Goal: Task Accomplishment & Management: Complete application form

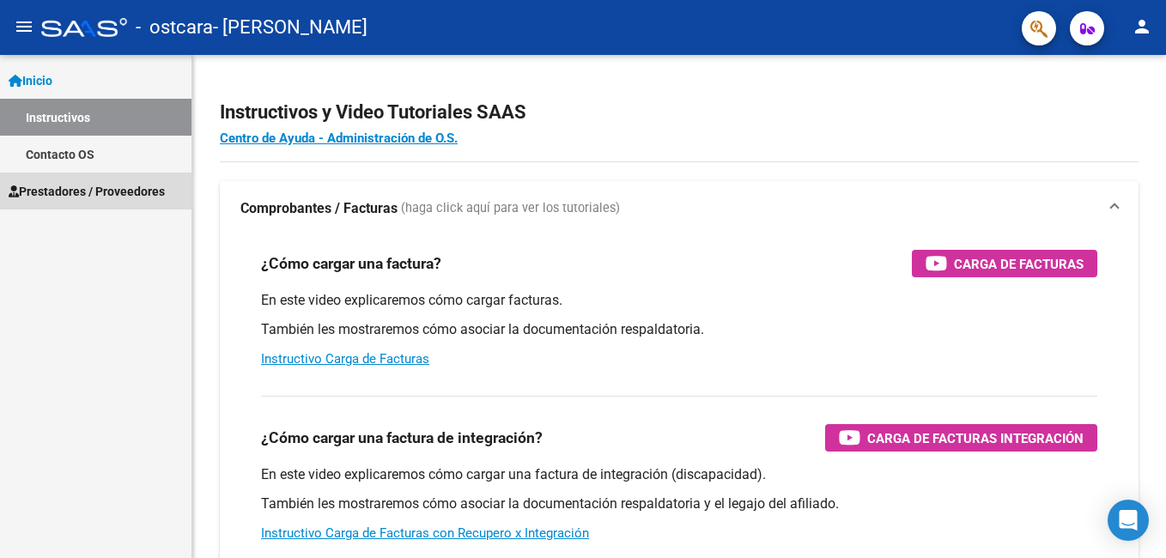
click at [138, 188] on span "Prestadores / Proveedores" at bounding box center [87, 191] width 156 height 19
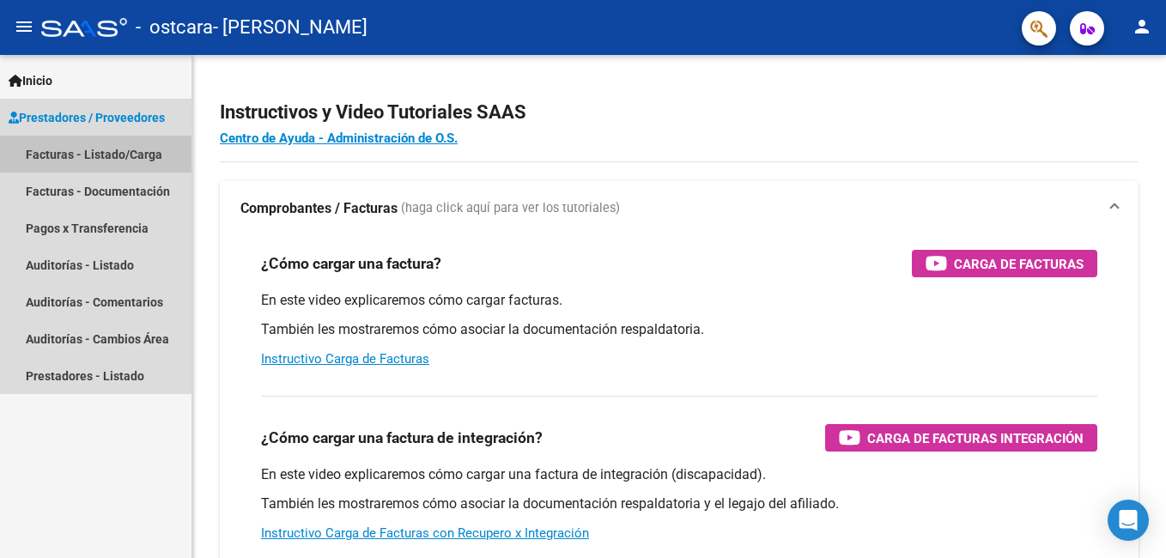
click at [121, 147] on link "Facturas - Listado/Carga" at bounding box center [96, 154] width 192 height 37
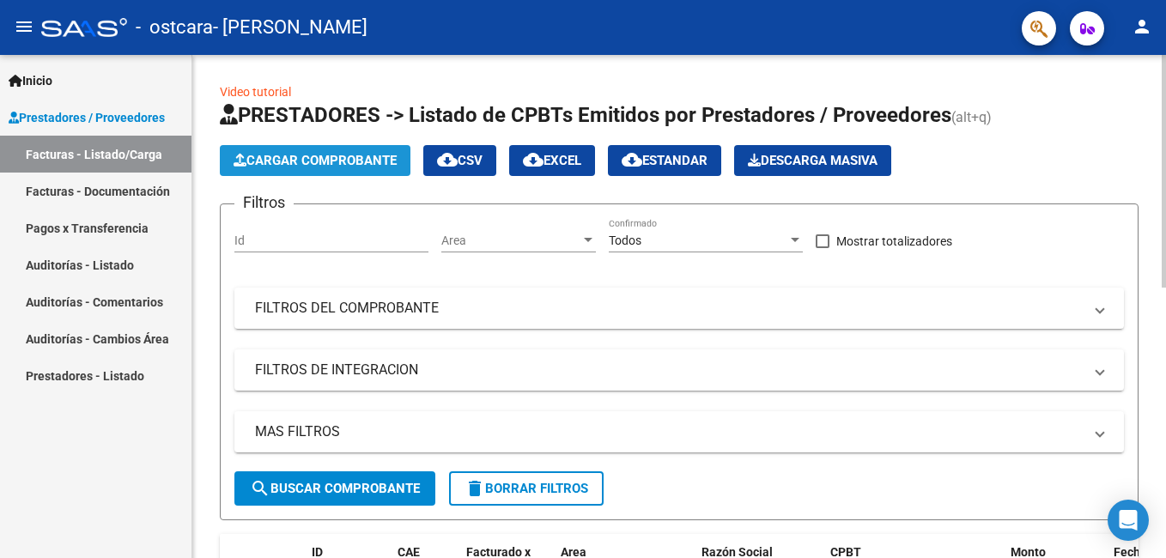
click at [343, 161] on span "Cargar Comprobante" at bounding box center [315, 160] width 163 height 15
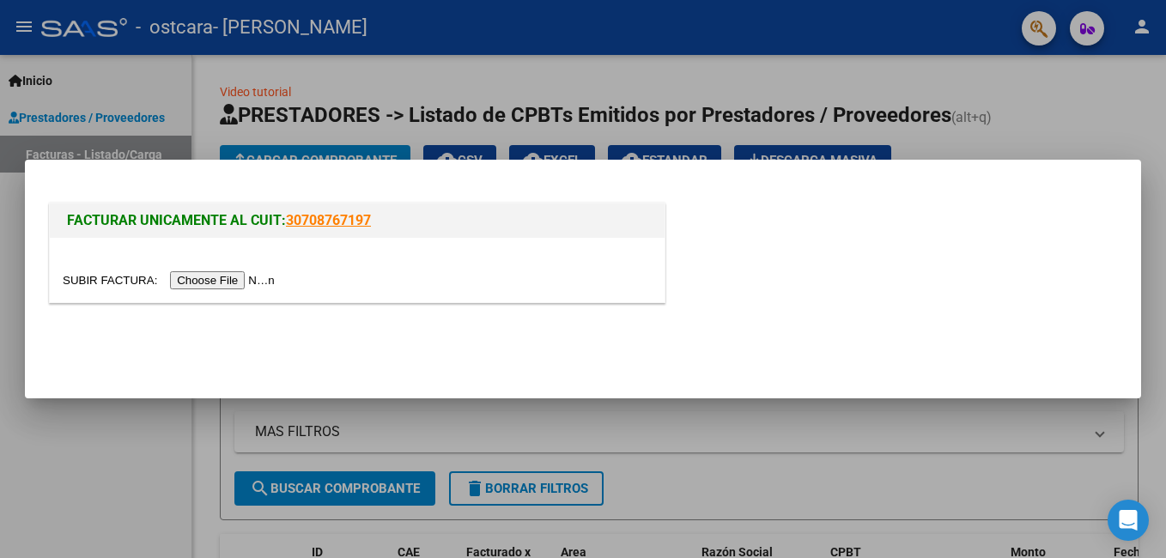
click at [216, 277] on input "file" at bounding box center [171, 280] width 217 height 18
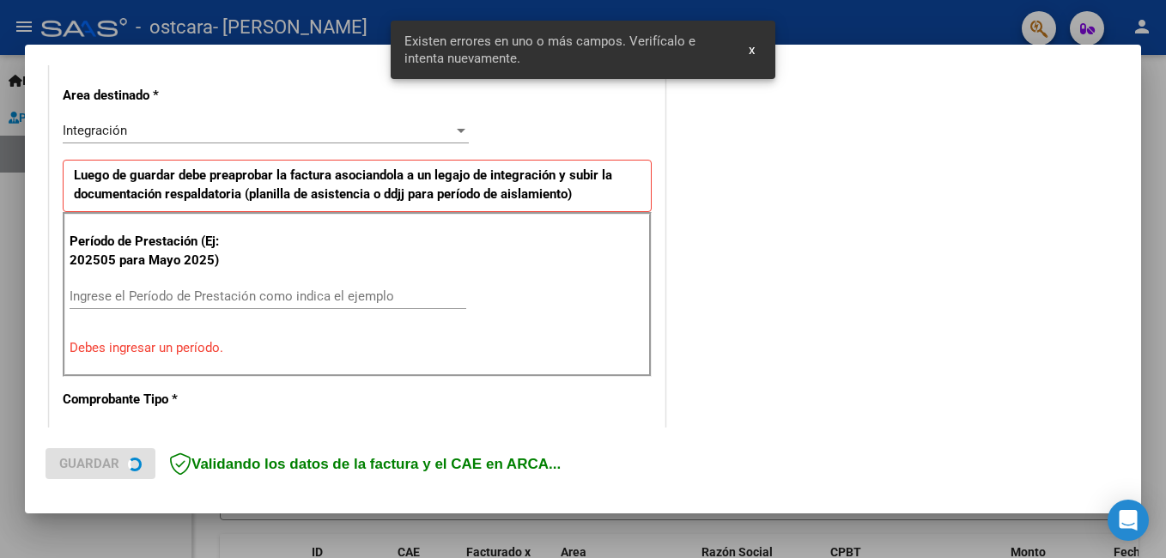
scroll to position [417, 0]
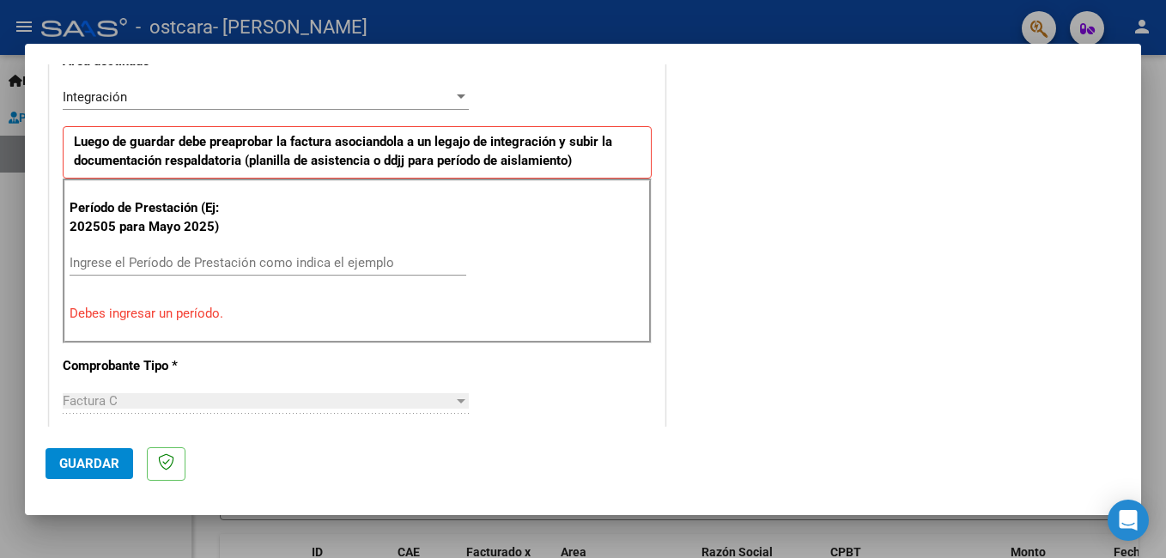
click at [336, 264] on input "Ingrese el Período de Prestación como indica el ejemplo" at bounding box center [268, 262] width 397 height 15
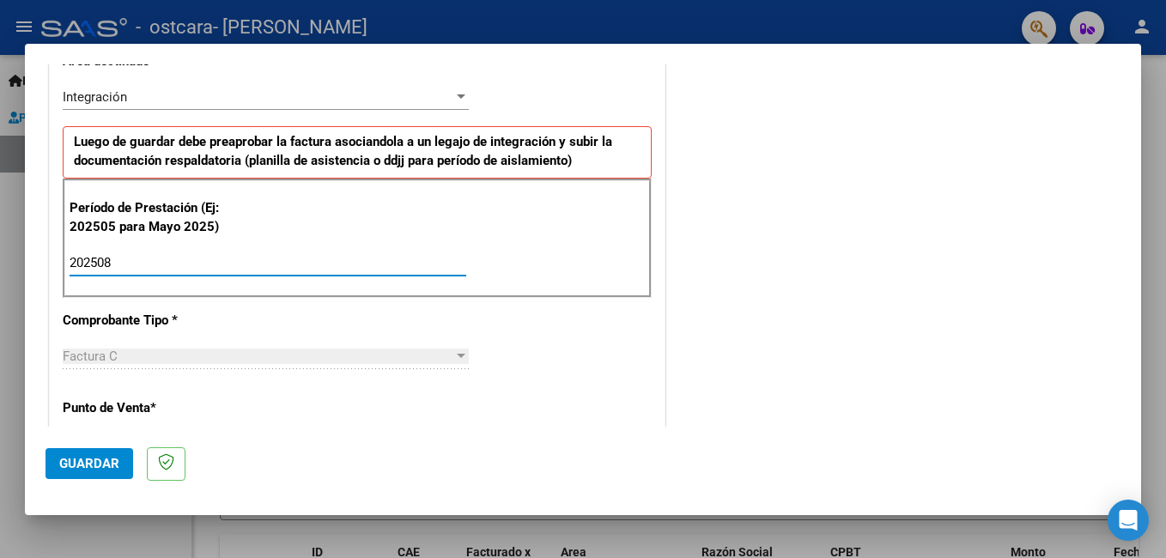
type input "202508"
click at [100, 478] on button "Guardar" at bounding box center [90, 463] width 88 height 31
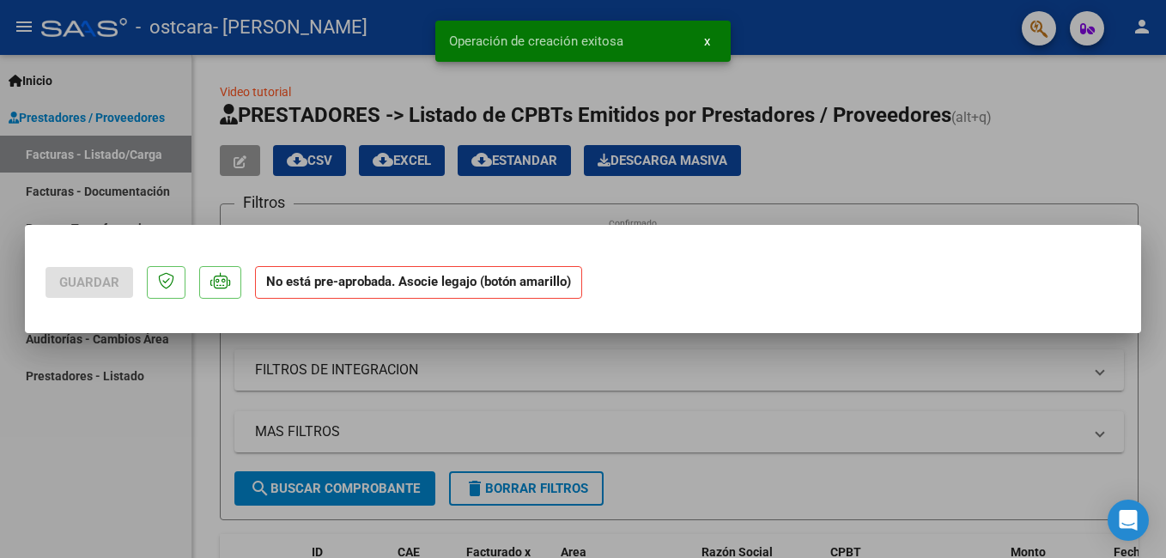
scroll to position [0, 0]
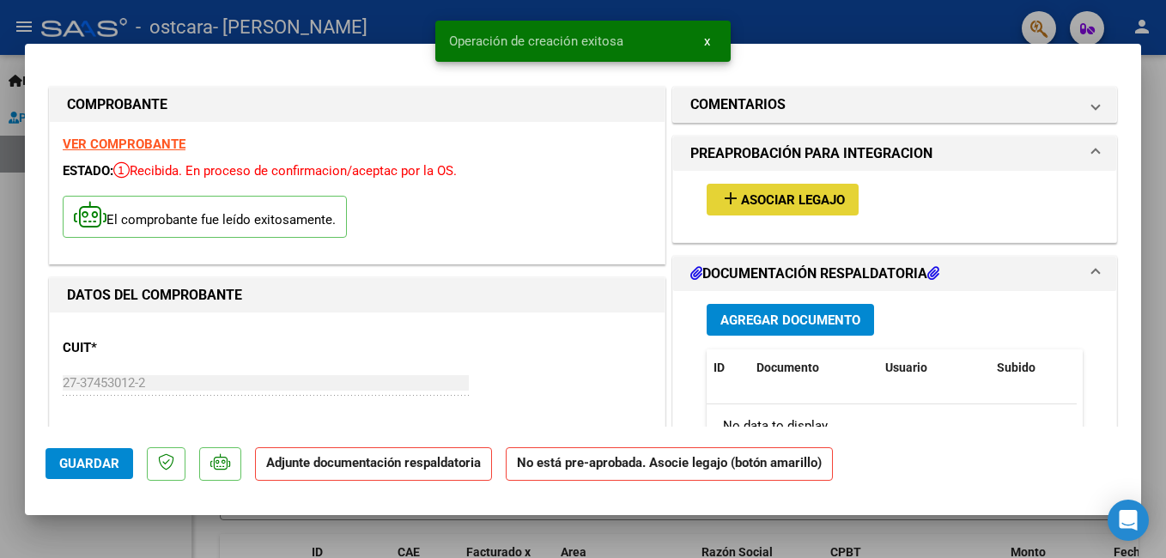
click at [774, 201] on span "Asociar Legajo" at bounding box center [793, 199] width 104 height 15
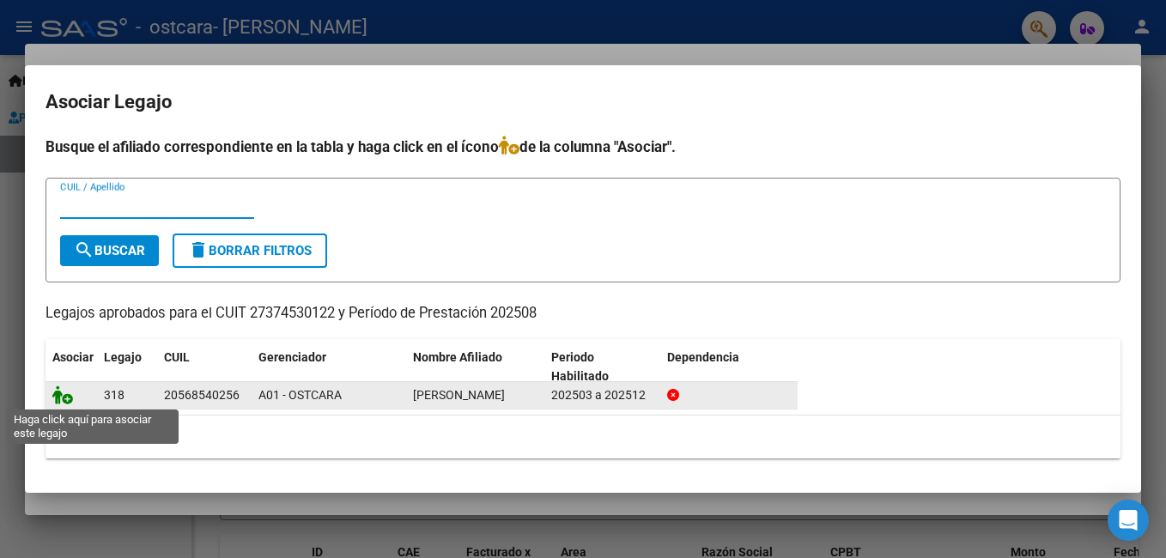
click at [56, 397] on icon at bounding box center [62, 395] width 21 height 19
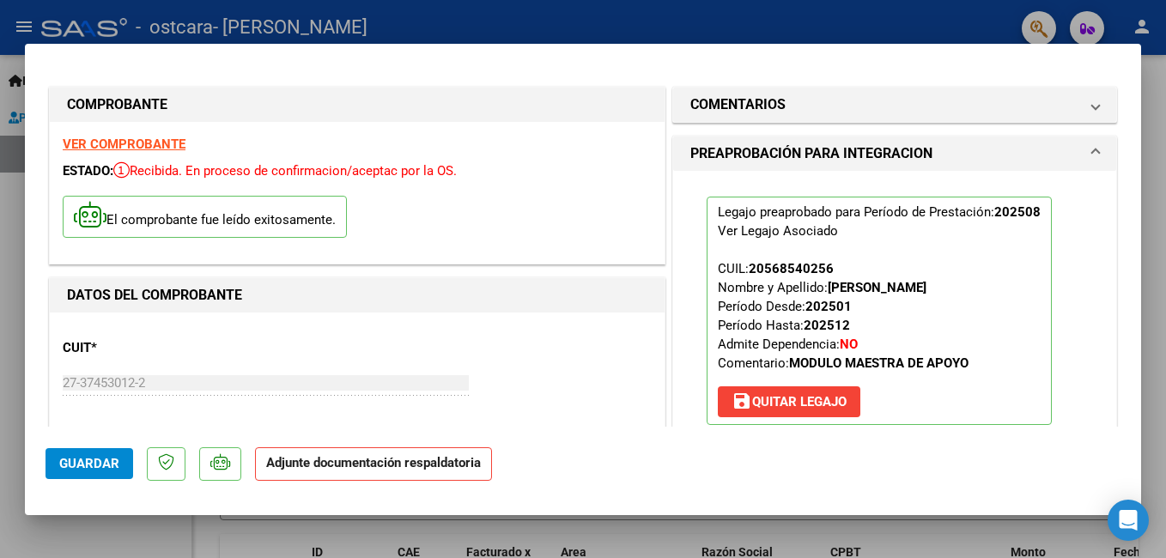
click at [165, 143] on strong "VER COMPROBANTE" at bounding box center [124, 144] width 123 height 15
click at [350, 350] on div "CUIT * 27-37453012-2 Ingresar CUIT ANALISIS PRESTADOR [PERSON_NAME] ARCA Padrón…" at bounding box center [357, 400] width 589 height 151
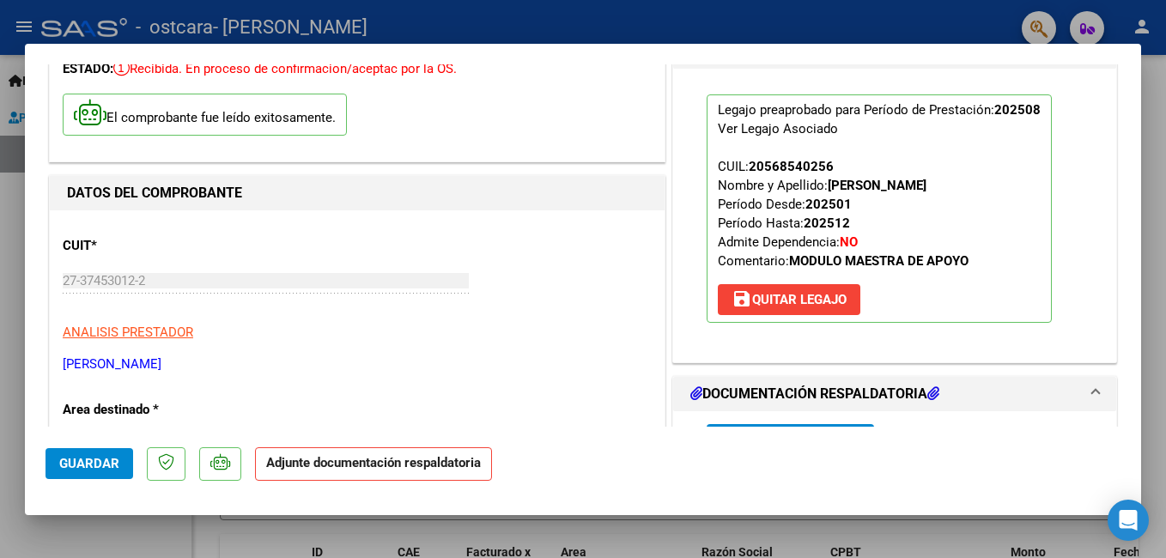
scroll to position [389, 0]
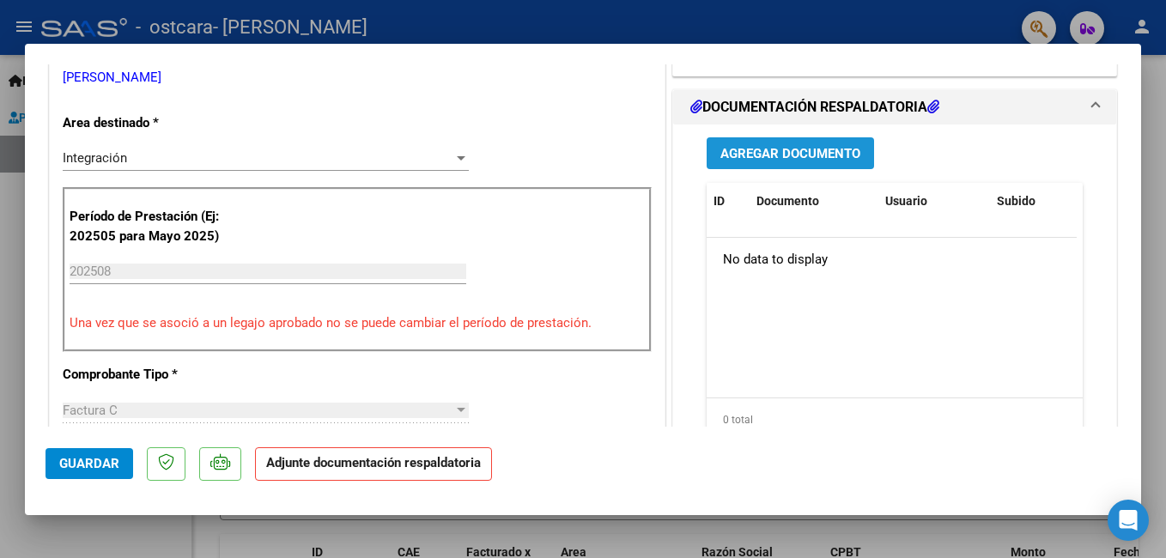
click at [759, 153] on span "Agregar Documento" at bounding box center [790, 153] width 140 height 15
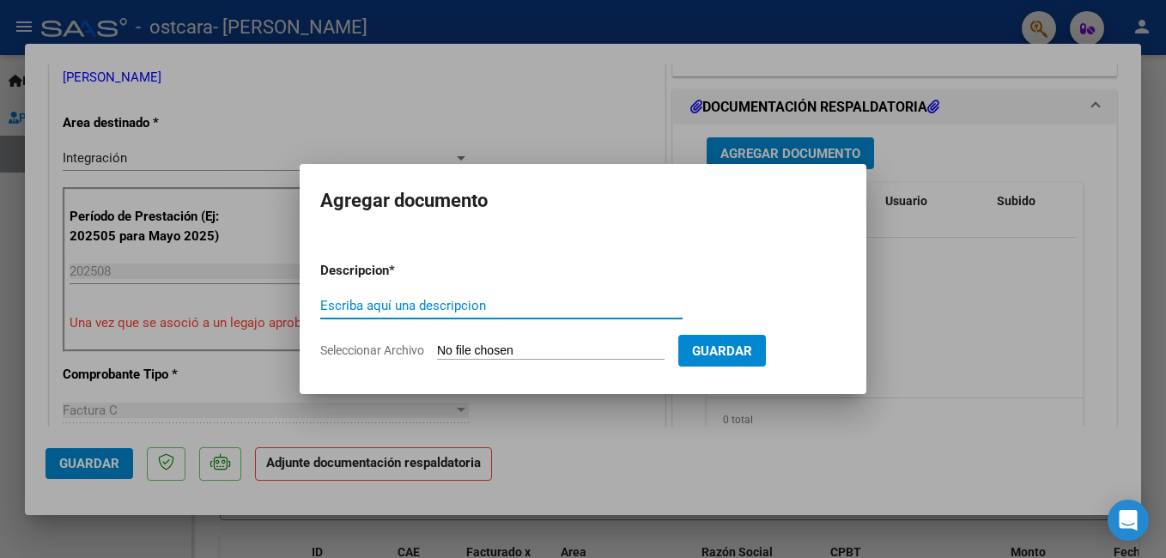
click at [350, 302] on input "Escriba aquí una descripcion" at bounding box center [501, 305] width 362 height 15
click at [524, 298] on div "Escriba aquí una descripcion" at bounding box center [501, 306] width 362 height 26
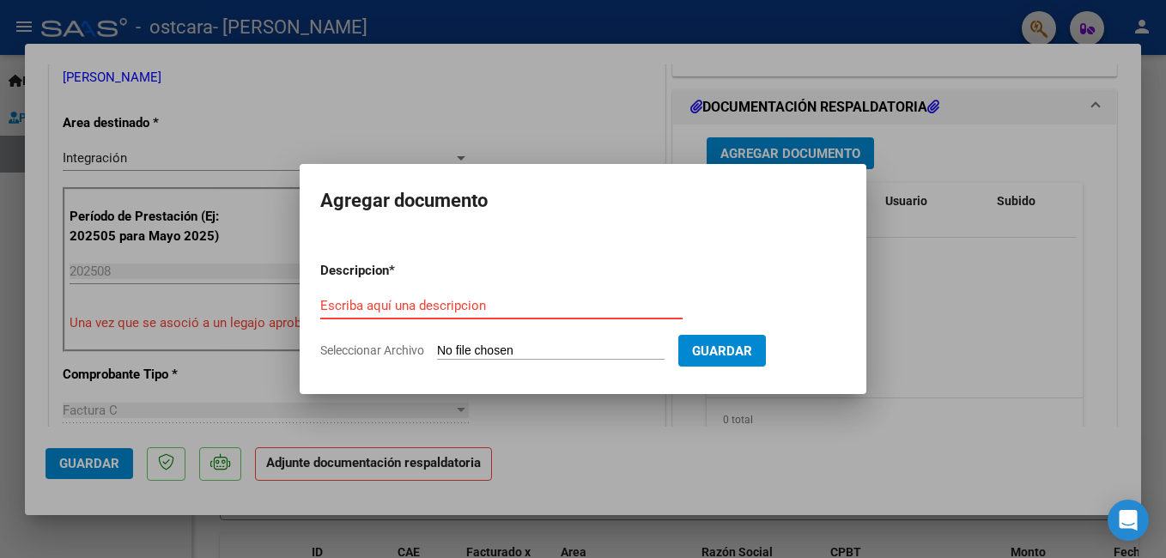
click at [493, 305] on input "Escriba aquí una descripcion" at bounding box center [501, 305] width 362 height 15
type input "ASISTENCIAS"
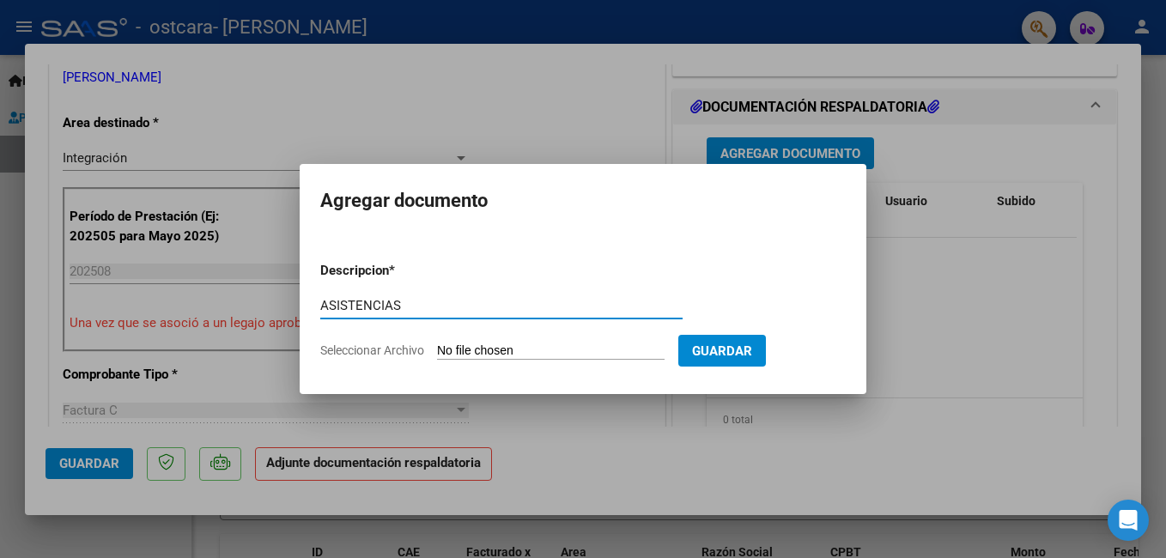
click at [448, 355] on input "Seleccionar Archivo" at bounding box center [551, 351] width 228 height 16
type input "C:\fakepath\[PERSON_NAME] asistencias.pdf"
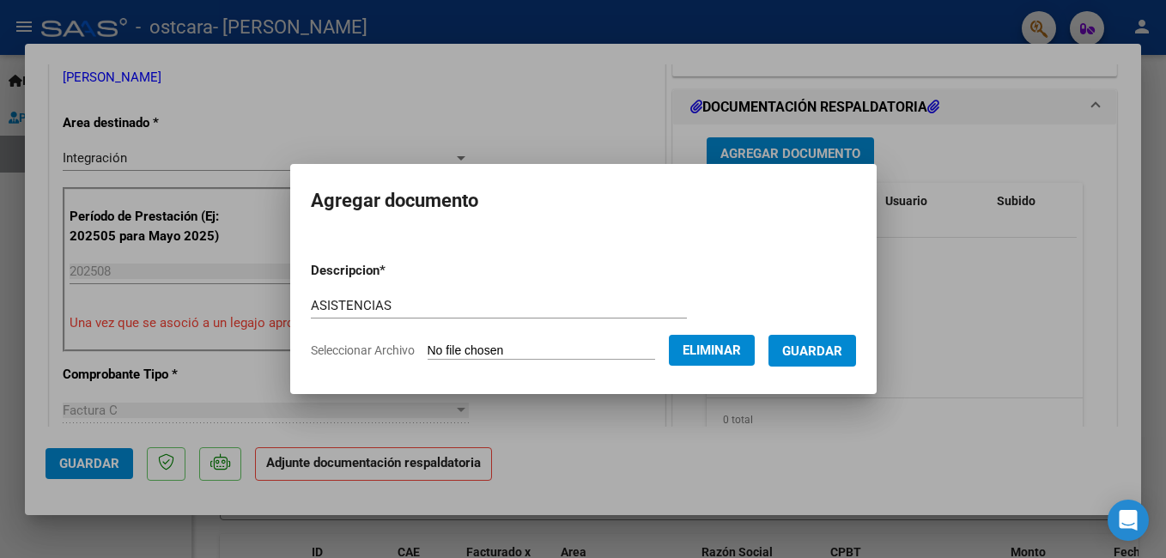
click at [812, 352] on span "Guardar" at bounding box center [812, 350] width 60 height 15
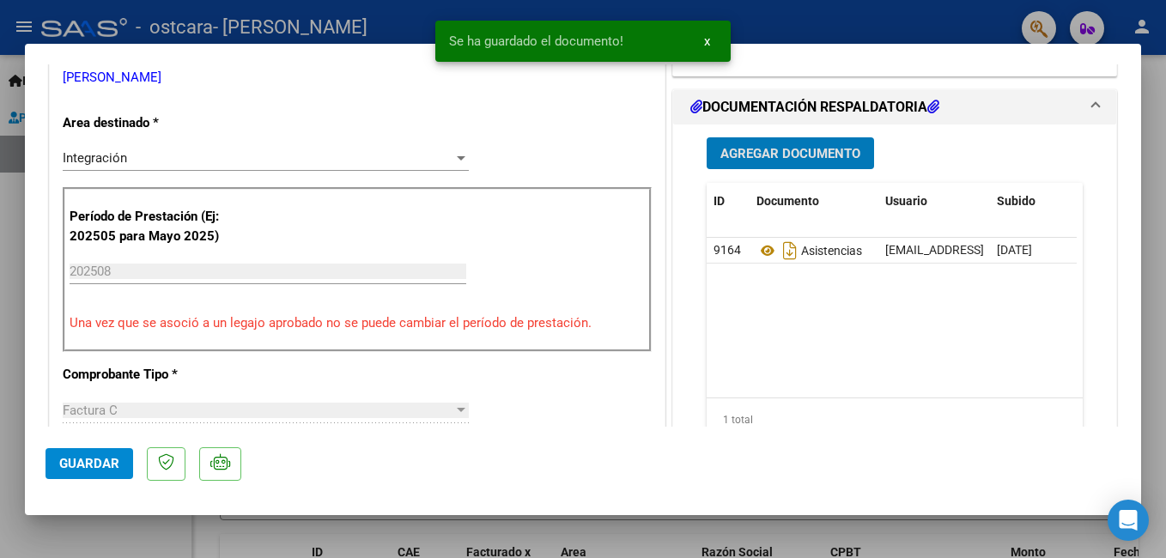
click at [778, 148] on span "Agregar Documento" at bounding box center [790, 153] width 140 height 15
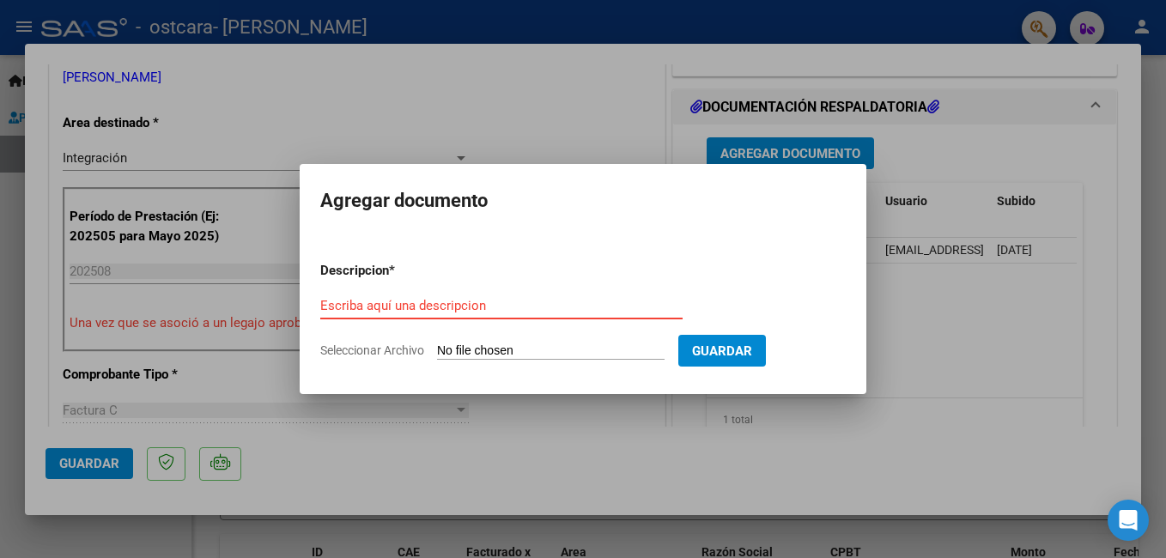
click at [496, 307] on input "Escriba aquí una descripcion" at bounding box center [501, 305] width 362 height 15
type input "RECIBO X"
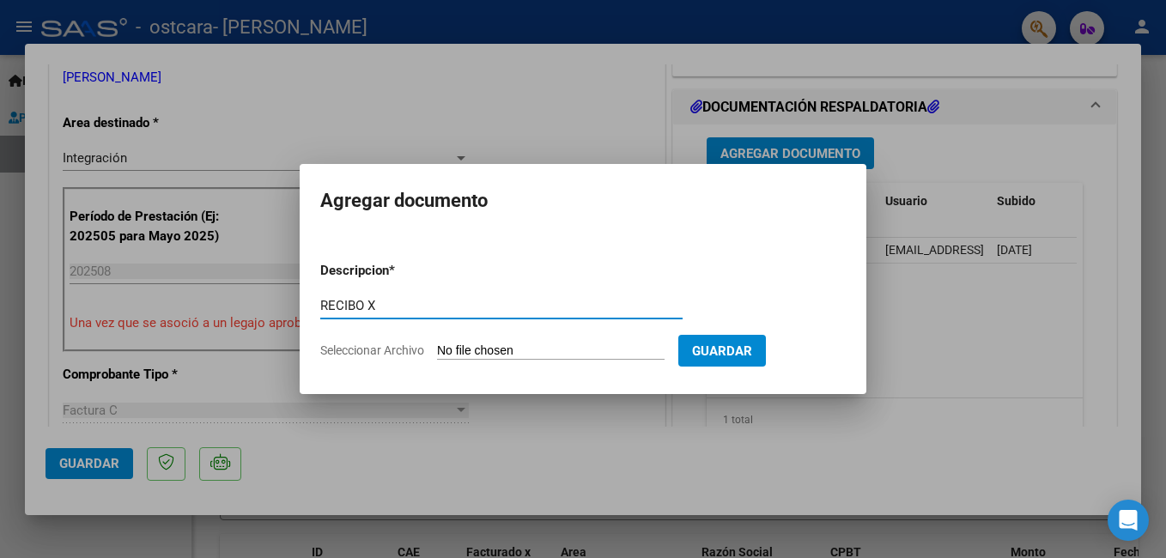
click at [504, 343] on form "Descripcion * RECIBO X Escriba aquí una descripcion Seleccionar Archivo Guardar" at bounding box center [583, 310] width 526 height 125
click at [497, 349] on input "Seleccionar Archivo" at bounding box center [551, 351] width 228 height 16
type input "C:\fakepath\Escaneado el [DATE], 11_31_46 a. m..pdf"
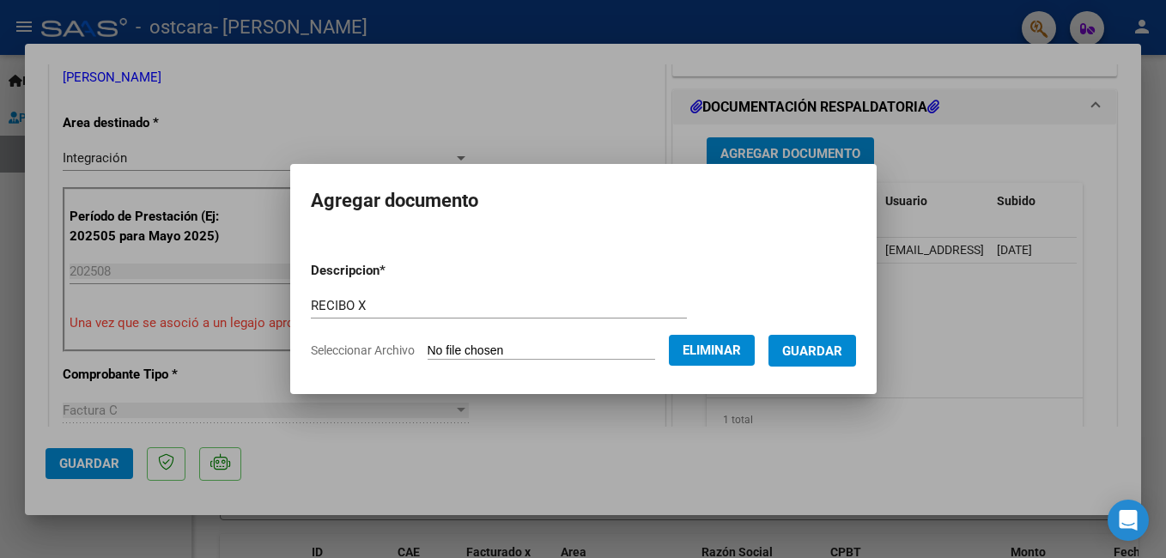
click at [815, 359] on span "Guardar" at bounding box center [812, 350] width 60 height 15
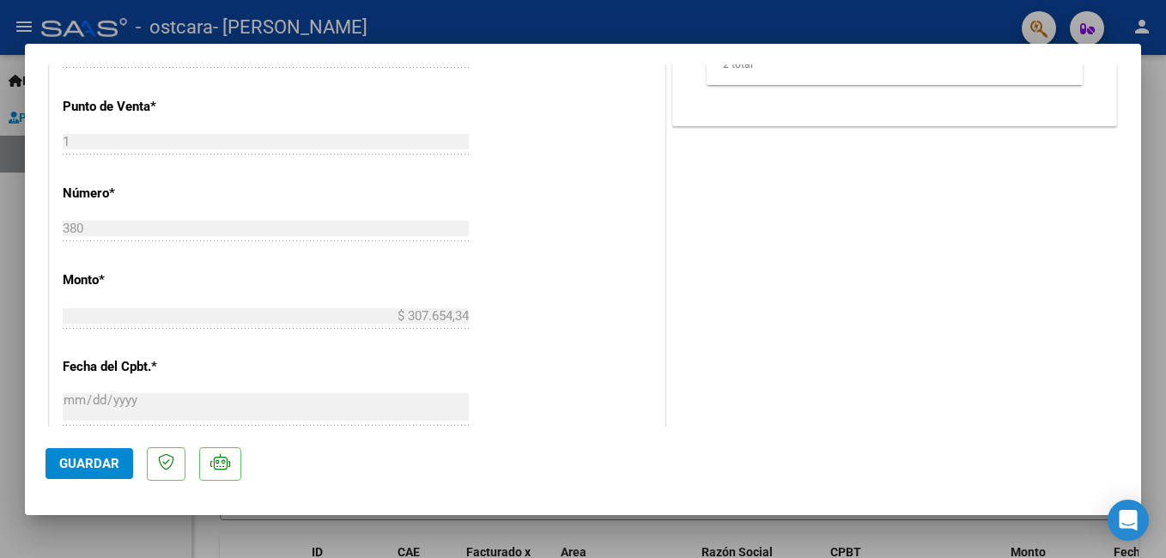
scroll to position [1174, 0]
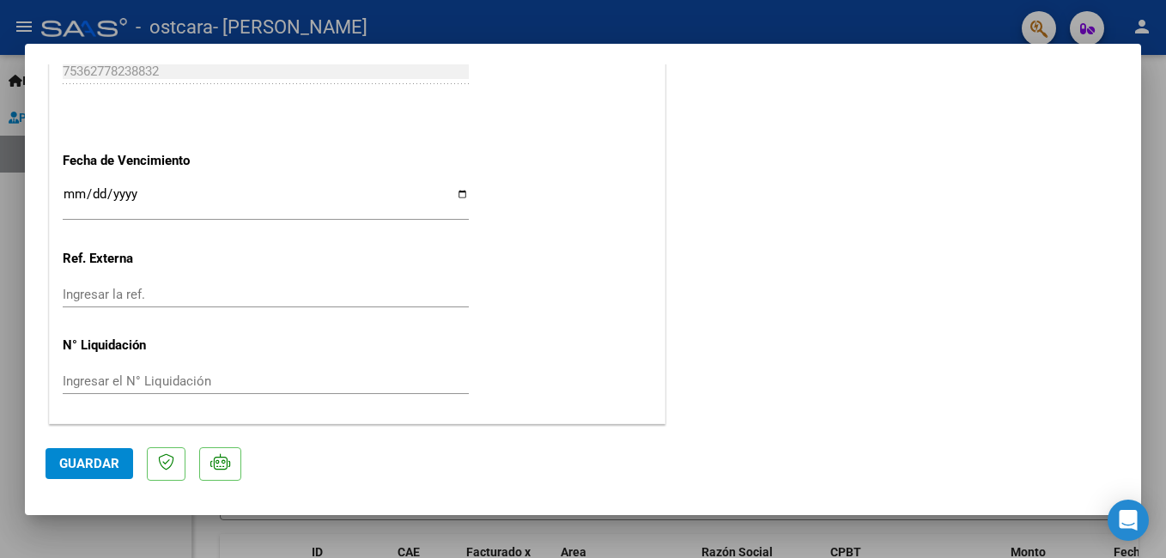
click at [71, 461] on span "Guardar" at bounding box center [89, 463] width 60 height 15
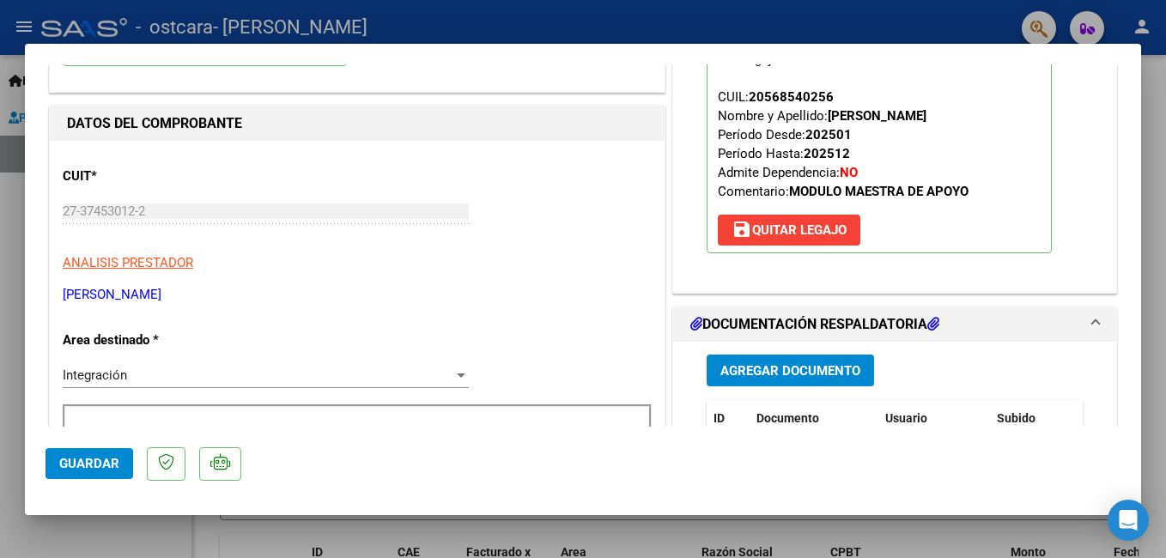
scroll to position [0, 0]
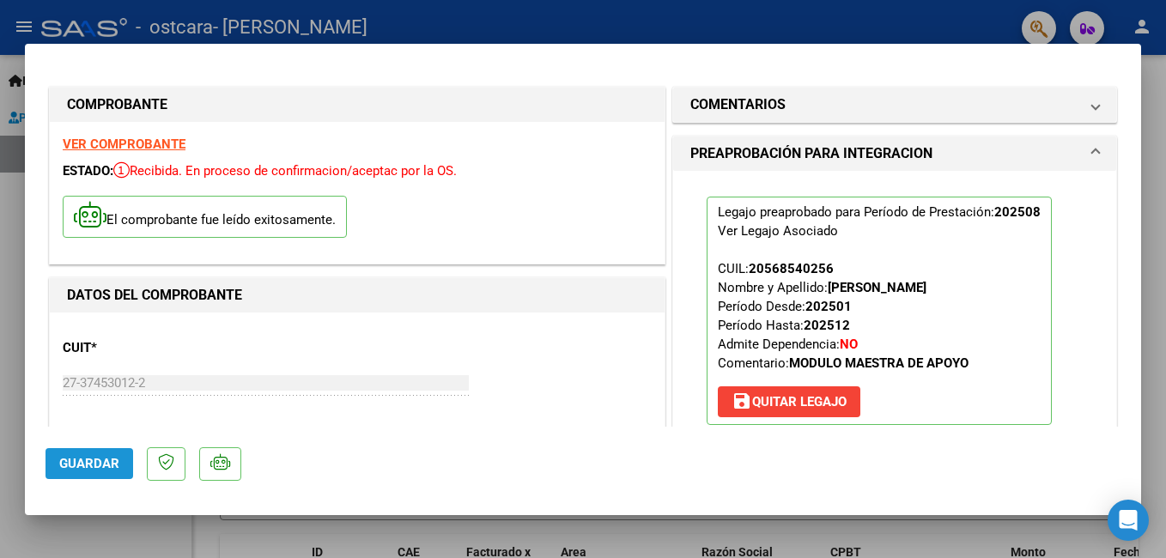
click at [96, 471] on span "Guardar" at bounding box center [89, 463] width 60 height 15
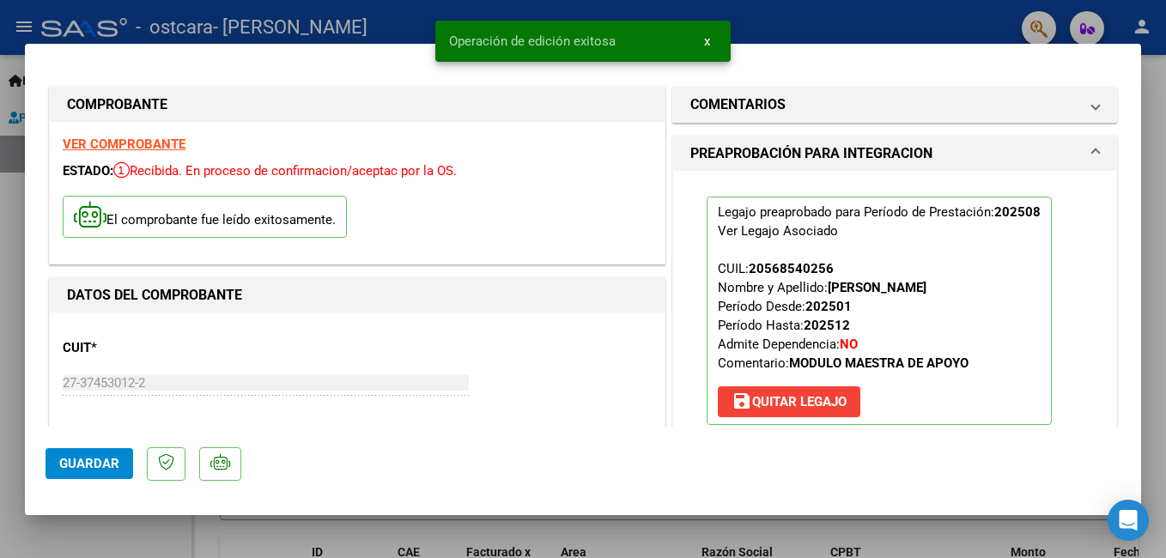
drag, startPoint x: 0, startPoint y: 349, endPoint x: 75, endPoint y: 245, distance: 128.0
click at [0, 350] on html "menu - ostcara - [PERSON_NAME] person Inicio Instructivos Contacto OS Prestador…" at bounding box center [583, 279] width 1166 height 558
